Goal: Find specific page/section: Find specific page/section

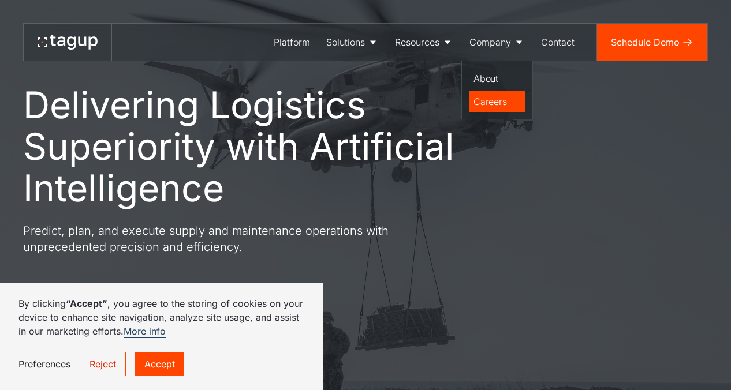
click at [486, 99] on div "Careers" at bounding box center [496, 102] width 47 height 14
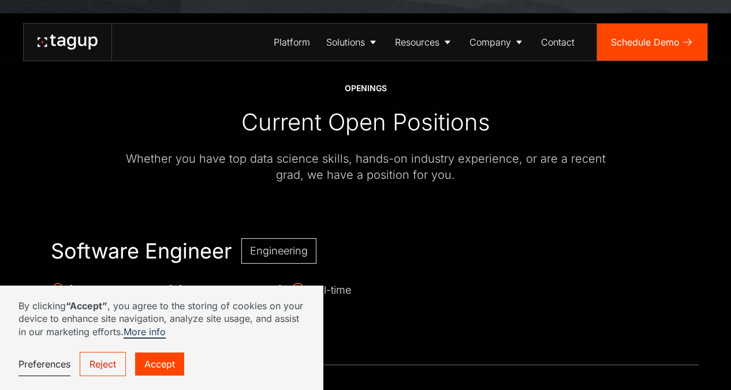
scroll to position [263, 0]
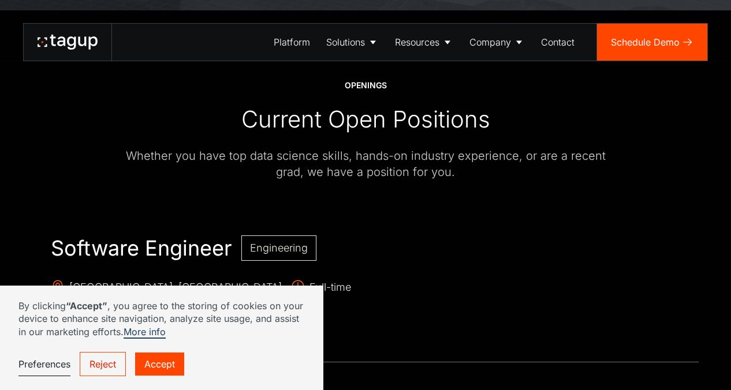
click at [149, 362] on link "Accept" at bounding box center [159, 364] width 49 height 23
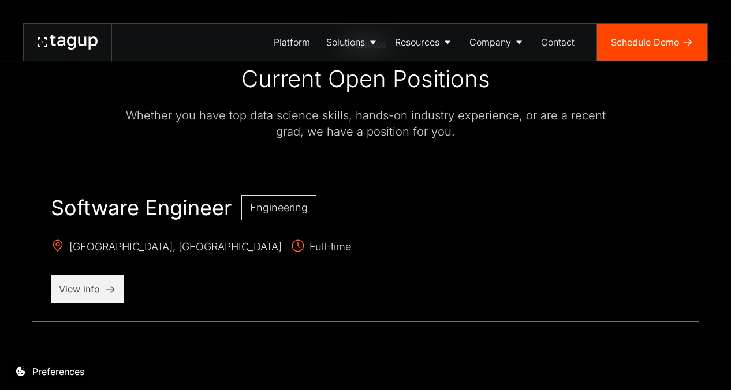
scroll to position [294, 0]
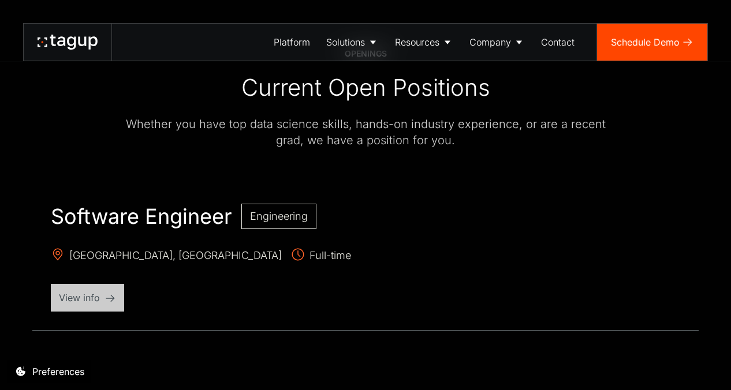
click at [90, 297] on p "View info" at bounding box center [87, 298] width 57 height 14
